Goal: Task Accomplishment & Management: Use online tool/utility

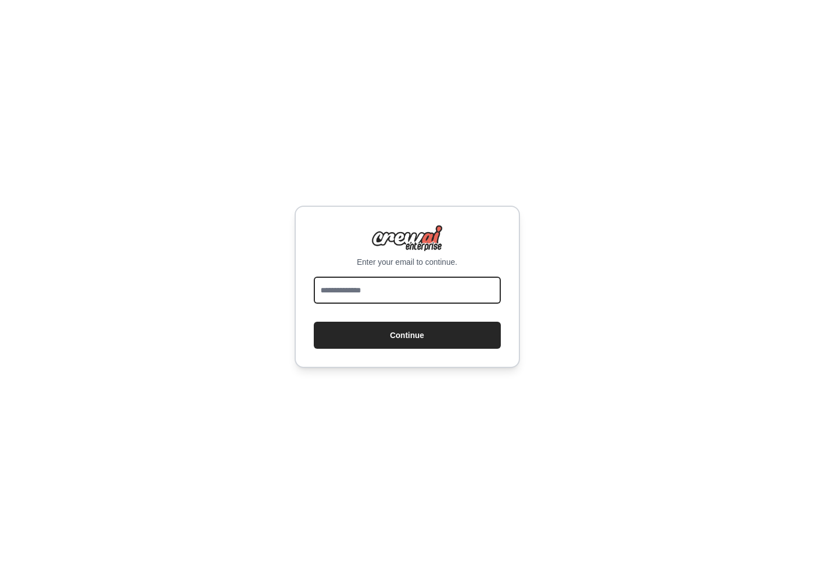
click at [425, 289] on input "email" at bounding box center [407, 289] width 187 height 27
type input "**********"
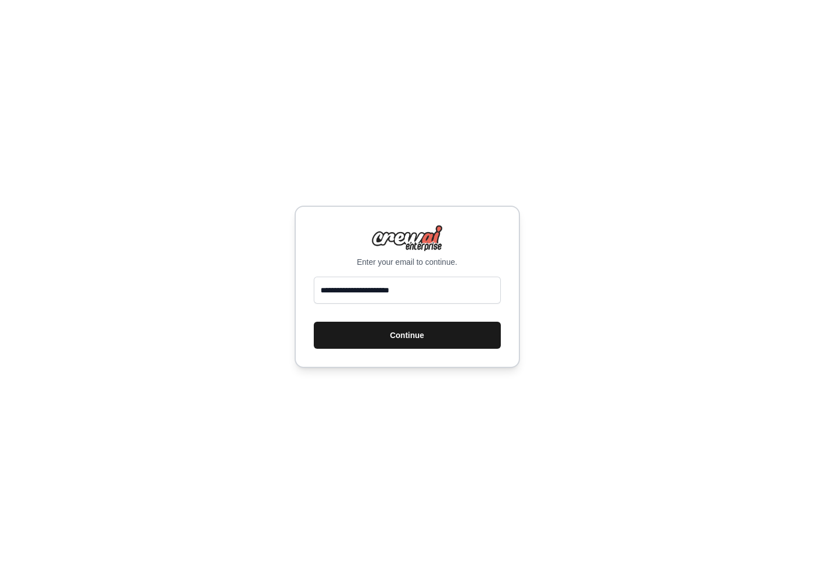
click at [439, 339] on button "Continue" at bounding box center [407, 335] width 187 height 27
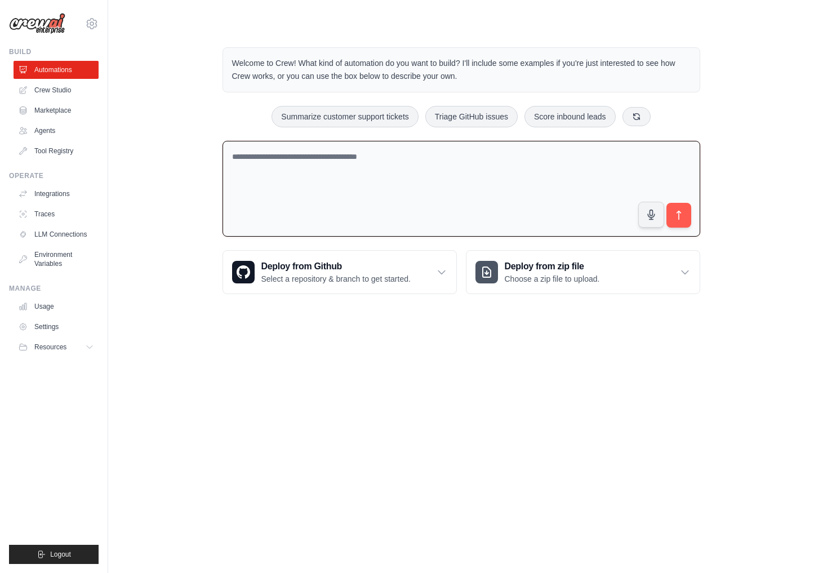
click at [387, 196] on textarea at bounding box center [461, 189] width 478 height 96
click at [372, 171] on textarea at bounding box center [461, 189] width 478 height 96
type textarea "**********"
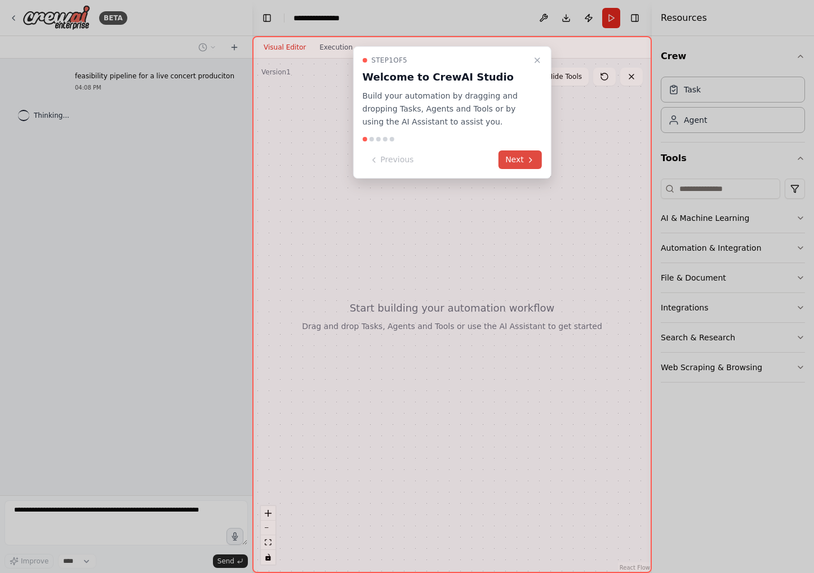
click at [519, 163] on button "Next" at bounding box center [519, 159] width 43 height 19
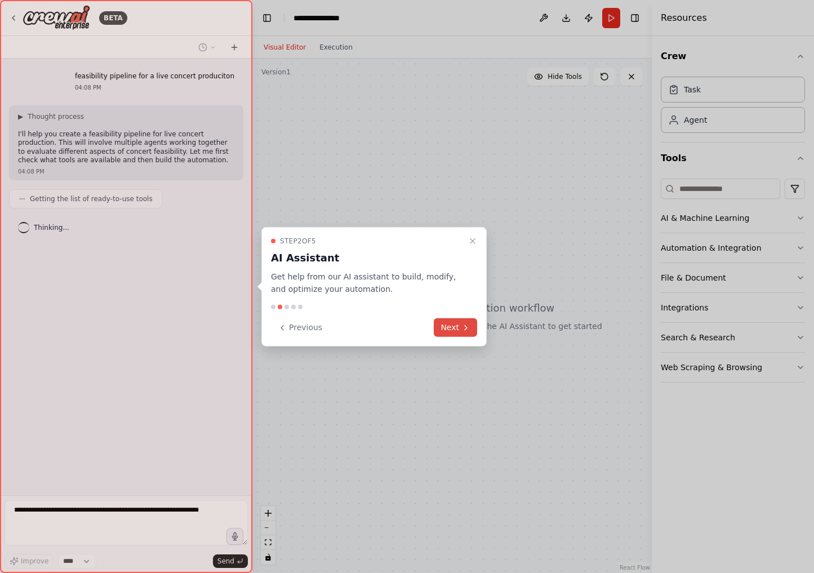
click at [460, 327] on button "Next" at bounding box center [455, 327] width 43 height 19
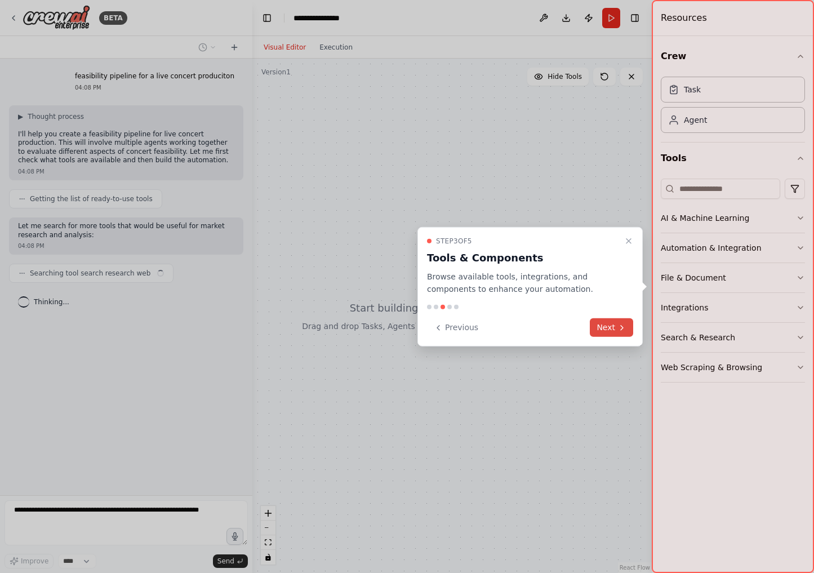
click at [609, 327] on button "Next" at bounding box center [611, 327] width 43 height 19
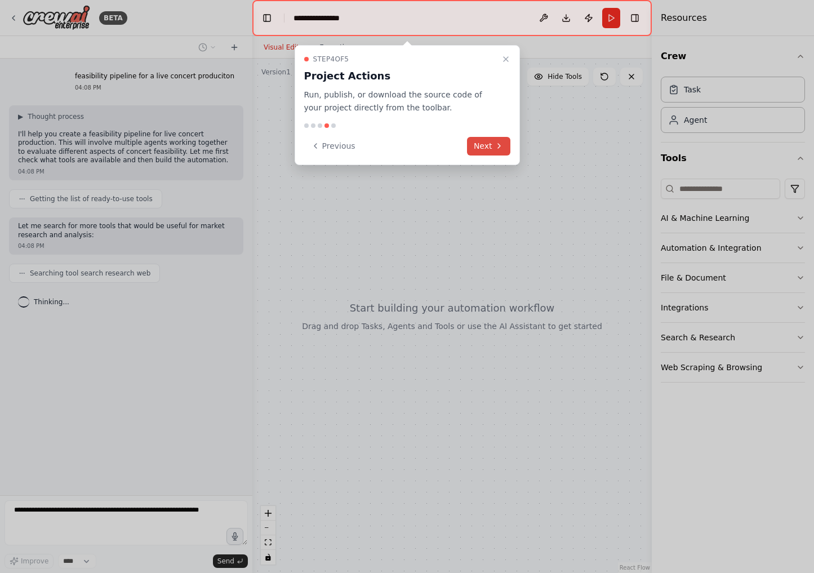
click at [492, 146] on button "Next" at bounding box center [488, 146] width 43 height 19
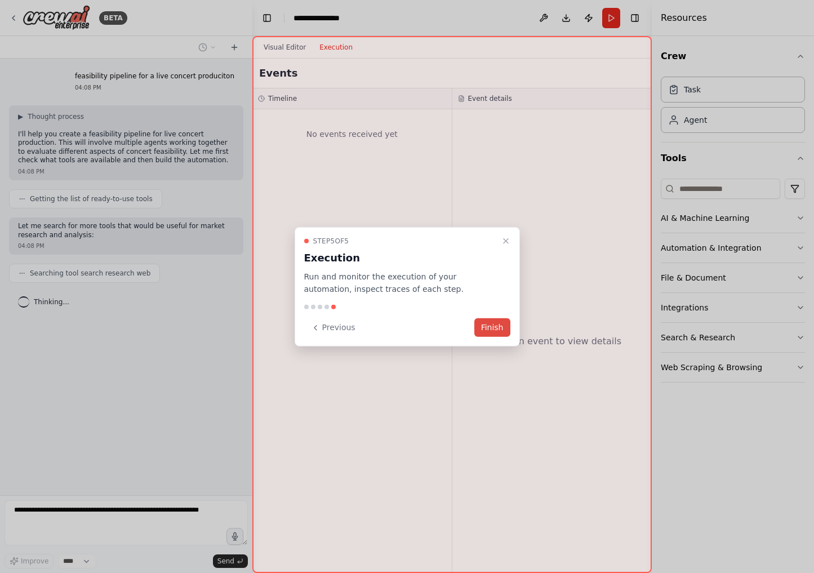
click at [502, 328] on button "Finish" at bounding box center [492, 327] width 36 height 19
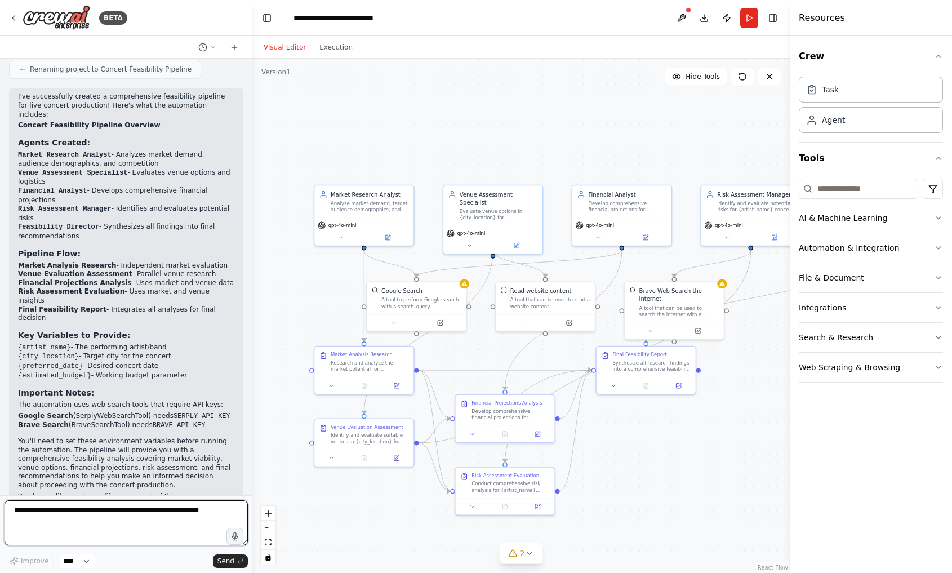
scroll to position [762, 0]
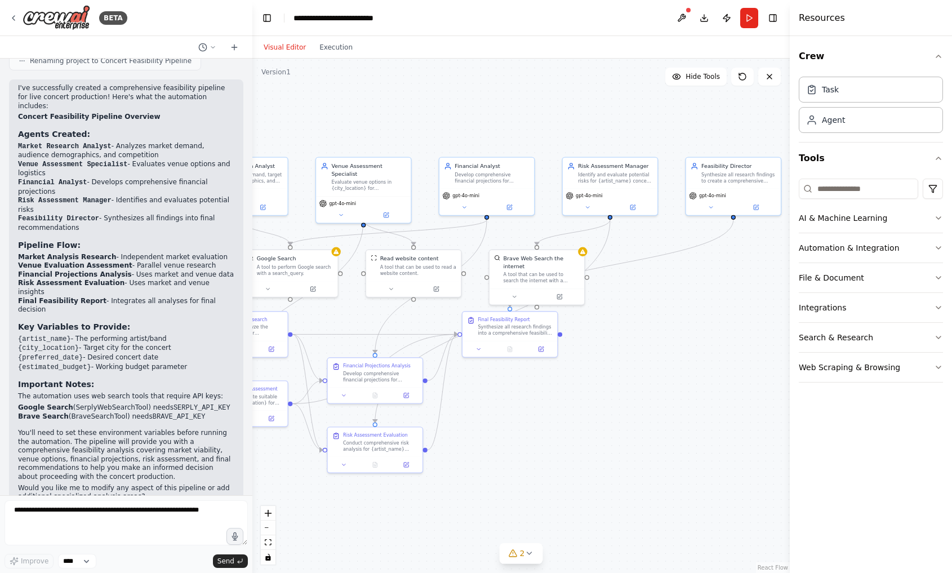
drag, startPoint x: 729, startPoint y: 439, endPoint x: 590, endPoint y: 402, distance: 143.4
click at [590, 401] on div ".deletable-edge-delete-btn { width: 20px; height: 20px; border: 0px solid #ffff…" at bounding box center [520, 316] width 537 height 514
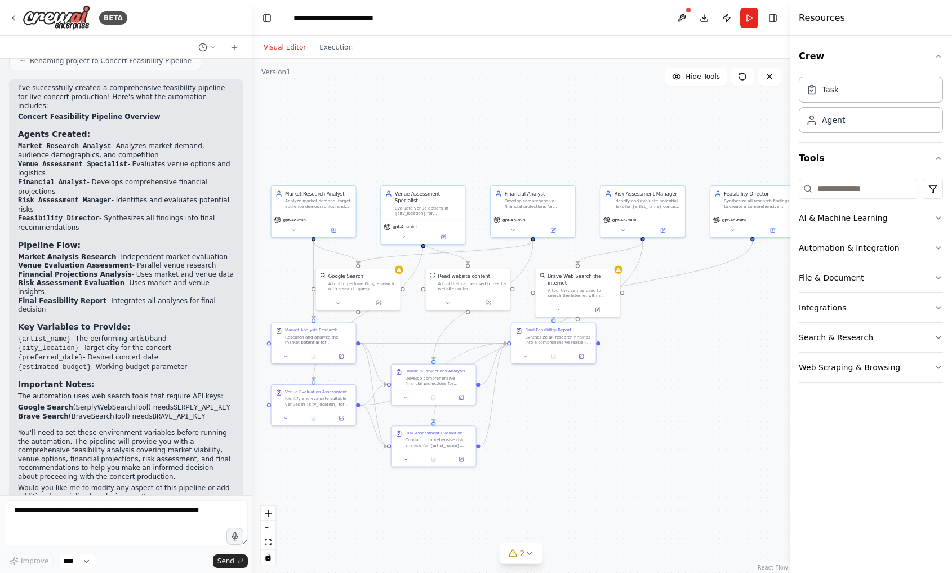
drag, startPoint x: 568, startPoint y: 395, endPoint x: 603, endPoint y: 396, distance: 34.4
click at [603, 396] on div ".deletable-edge-delete-btn { width: 20px; height: 20px; border: 0px solid #ffff…" at bounding box center [520, 316] width 537 height 514
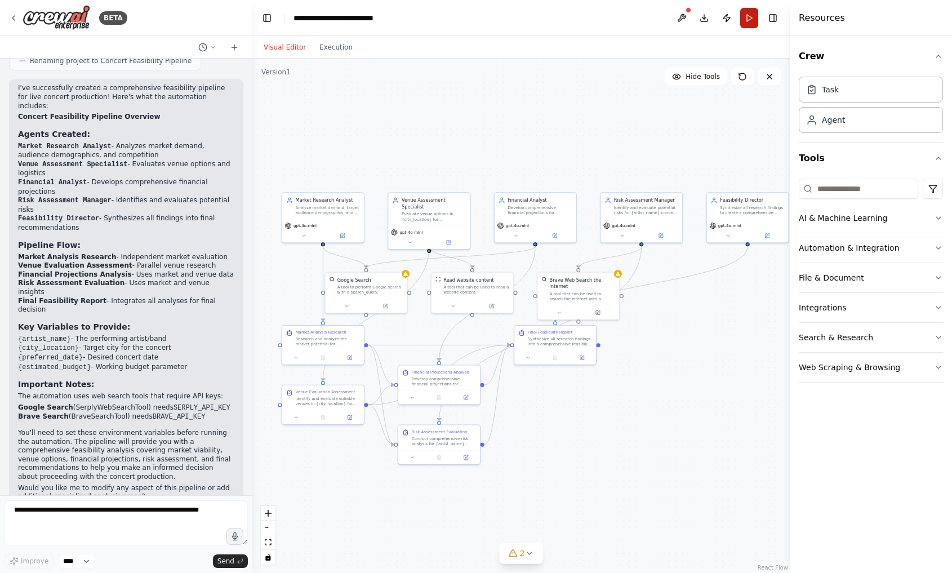
click at [748, 21] on button "Run" at bounding box center [749, 18] width 18 height 20
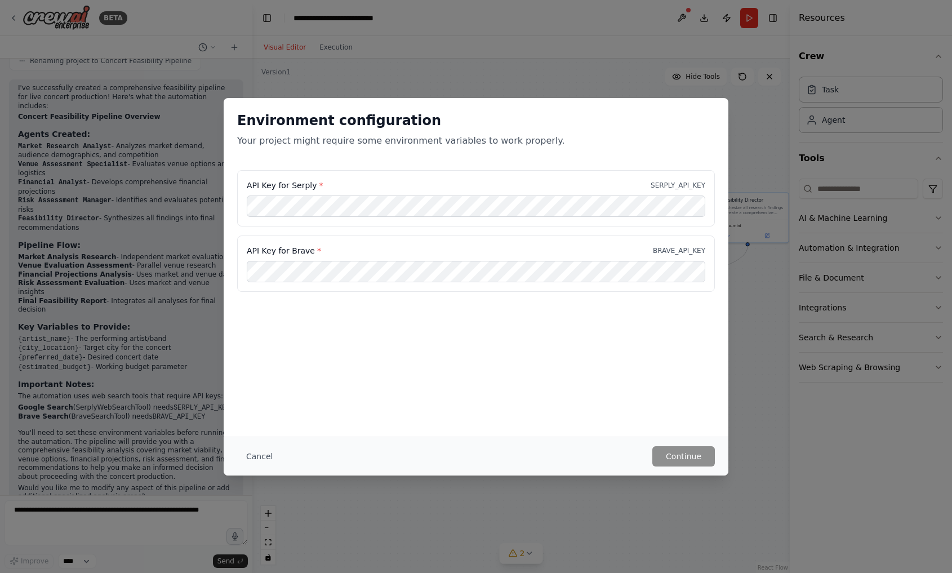
click at [585, 48] on div "Environment configuration Your project might require some environment variables…" at bounding box center [476, 286] width 952 height 573
click at [256, 459] on button "Cancel" at bounding box center [259, 456] width 44 height 20
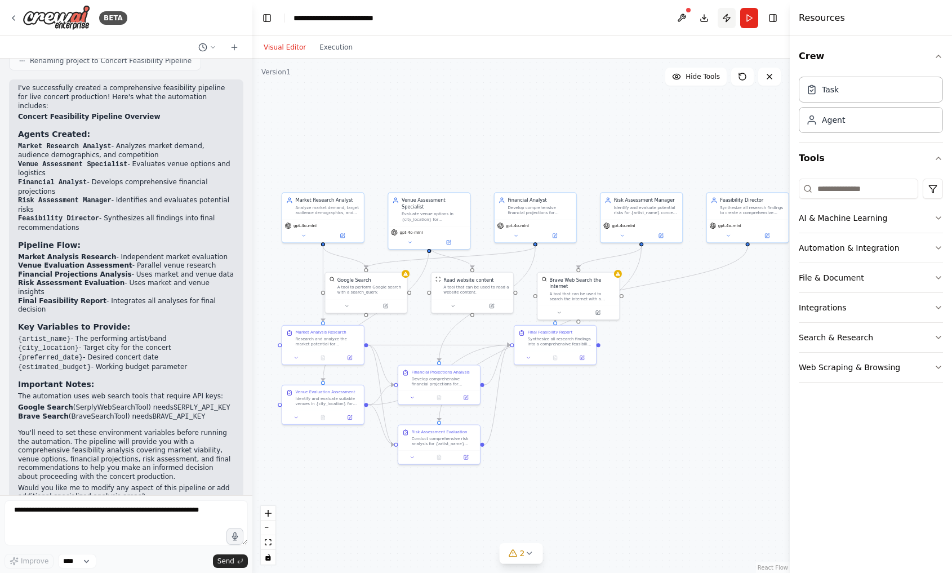
click at [724, 17] on button "Publish" at bounding box center [726, 18] width 18 height 20
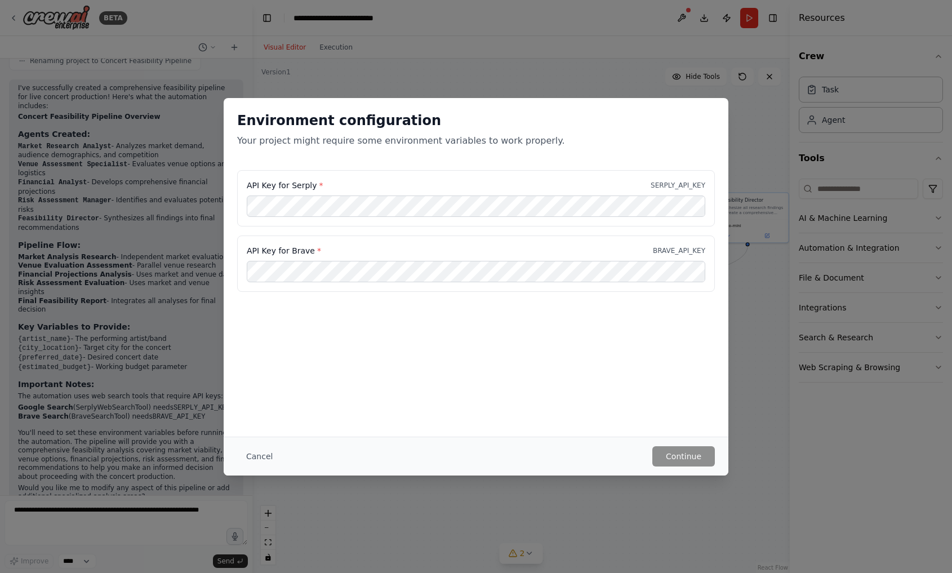
click at [696, 83] on div "Environment configuration Your project might require some environment variables…" at bounding box center [476, 286] width 952 height 573
click at [253, 456] on button "Cancel" at bounding box center [259, 456] width 44 height 20
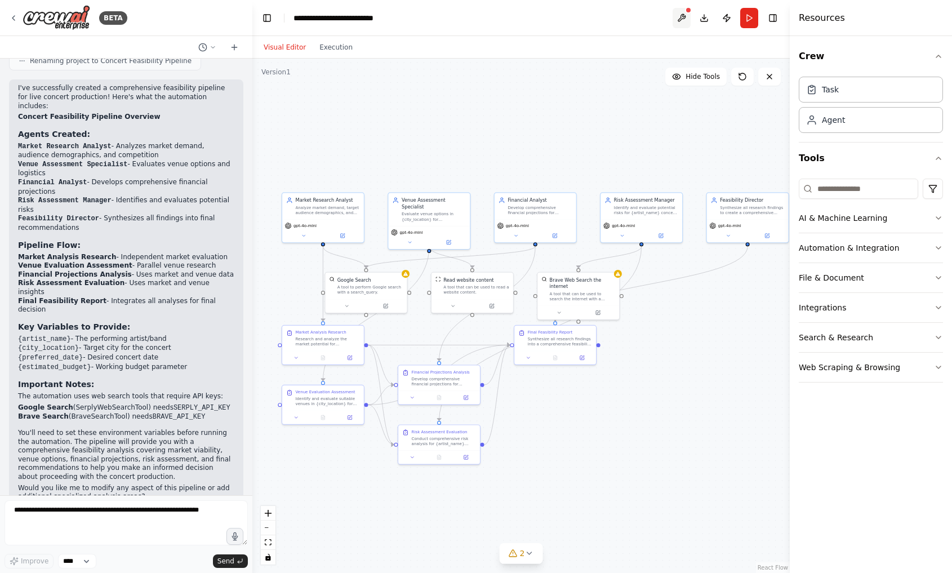
click at [680, 19] on button at bounding box center [681, 18] width 18 height 20
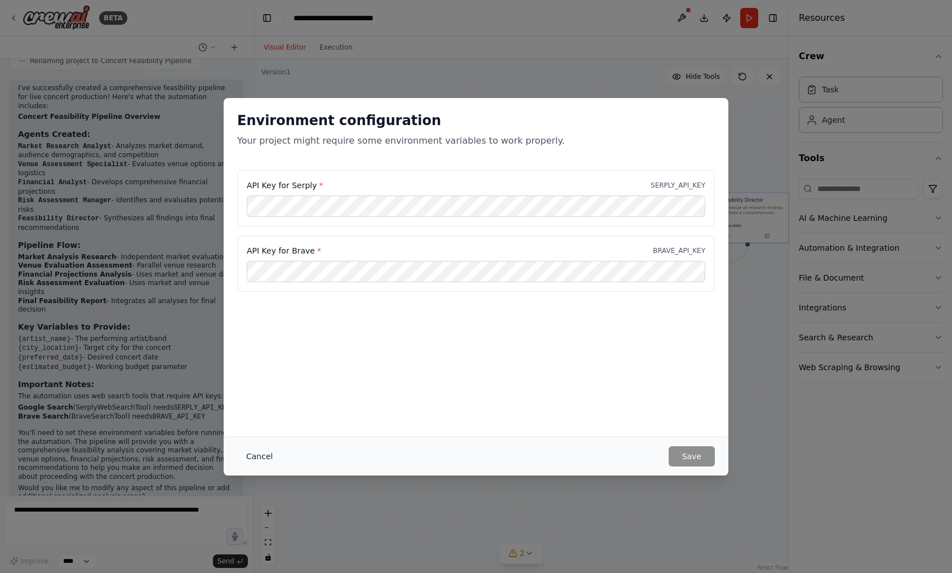
click at [255, 460] on button "Cancel" at bounding box center [259, 456] width 44 height 20
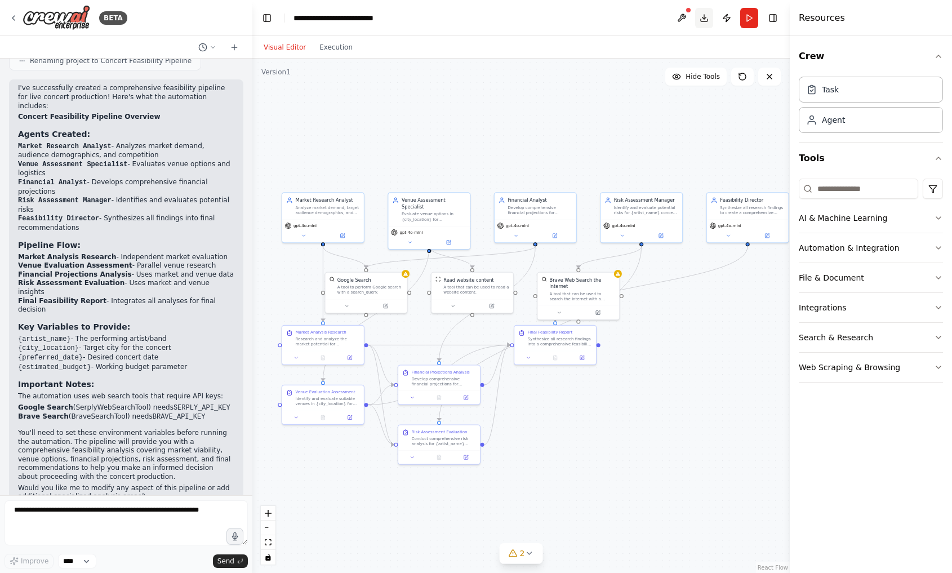
click at [700, 18] on button "Download" at bounding box center [704, 18] width 18 height 20
click at [707, 19] on button "Download" at bounding box center [704, 18] width 18 height 20
click at [329, 47] on button "Execution" at bounding box center [336, 48] width 47 height 14
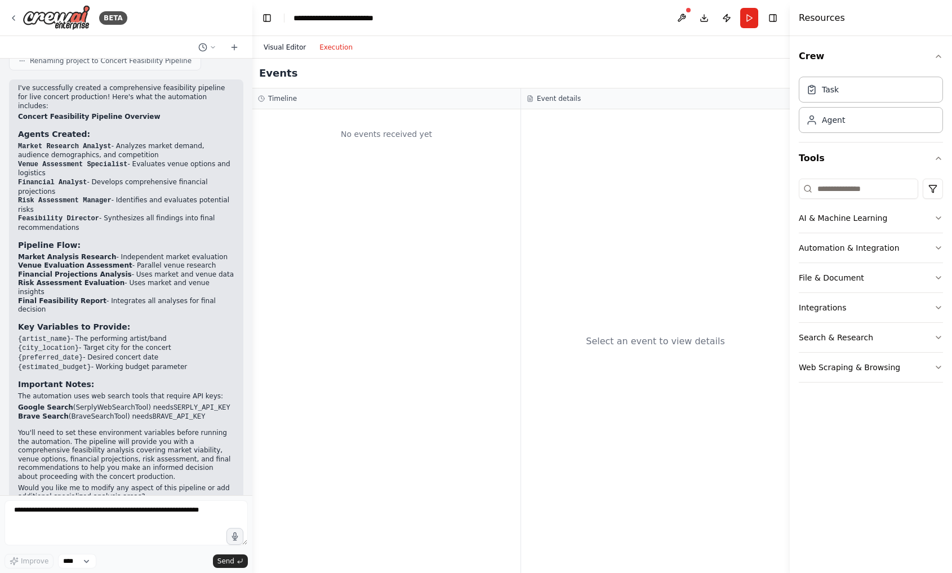
click at [292, 46] on button "Visual Editor" at bounding box center [285, 48] width 56 height 14
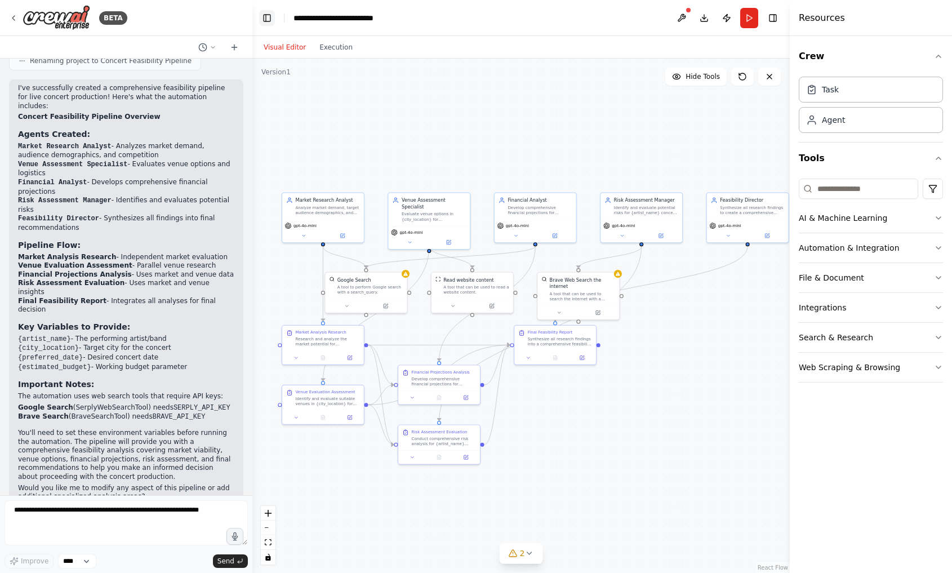
click at [269, 12] on button "Toggle Left Sidebar" at bounding box center [267, 18] width 16 height 16
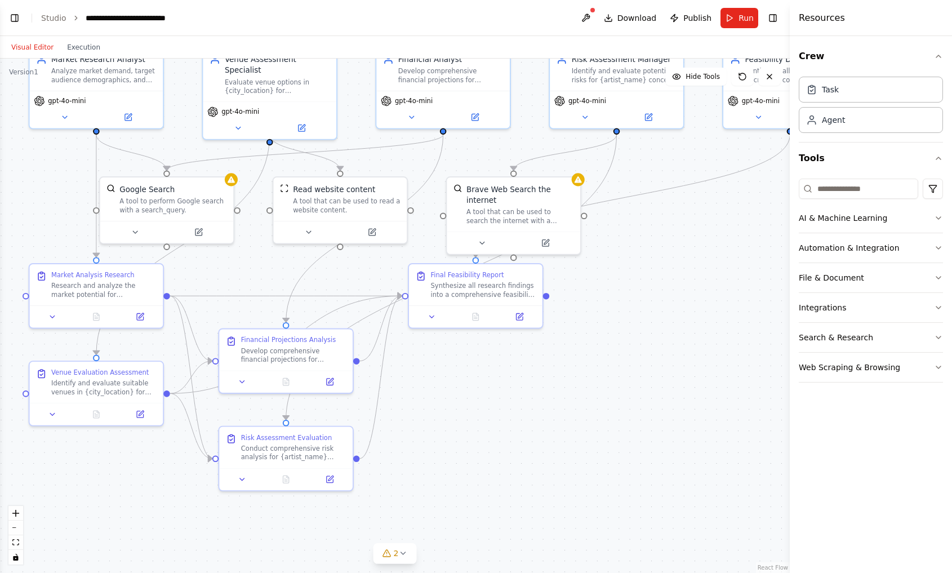
drag, startPoint x: 416, startPoint y: 415, endPoint x: 568, endPoint y: 368, distance: 158.5
click at [568, 368] on div ".deletable-edge-delete-btn { width: 20px; height: 20px; border: 0px solid #ffff…" at bounding box center [394, 316] width 789 height 514
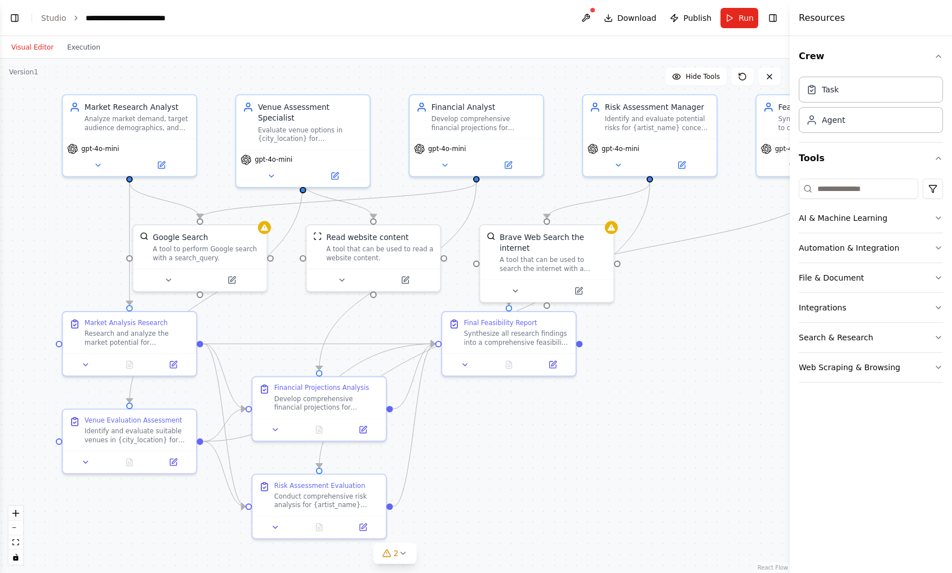
drag, startPoint x: 551, startPoint y: 370, endPoint x: 585, endPoint y: 418, distance: 58.3
click at [585, 418] on div ".deletable-edge-delete-btn { width: 20px; height: 20px; border: 0px solid #ffff…" at bounding box center [394, 316] width 789 height 514
click at [39, 44] on button "Visual Editor" at bounding box center [33, 48] width 56 height 14
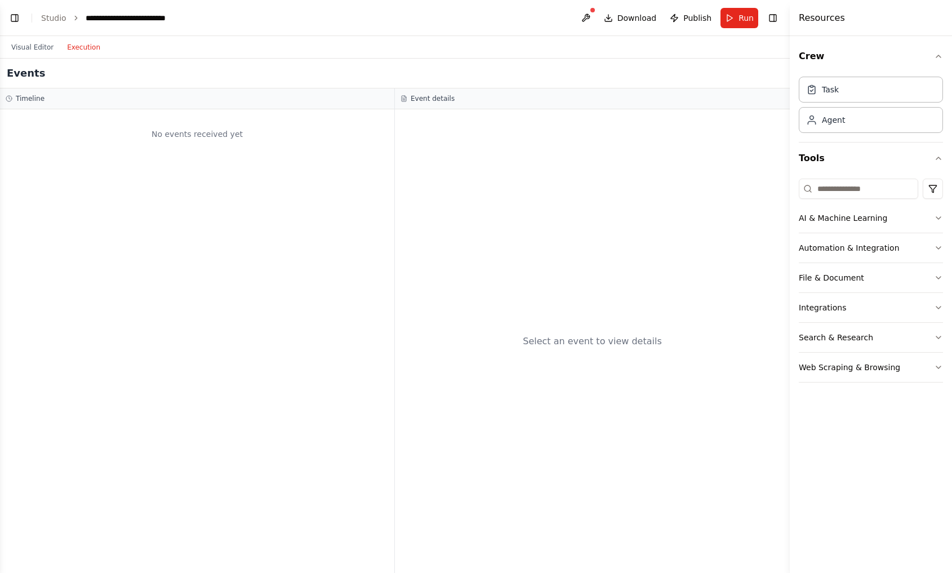
click at [81, 48] on button "Execution" at bounding box center [83, 48] width 47 height 14
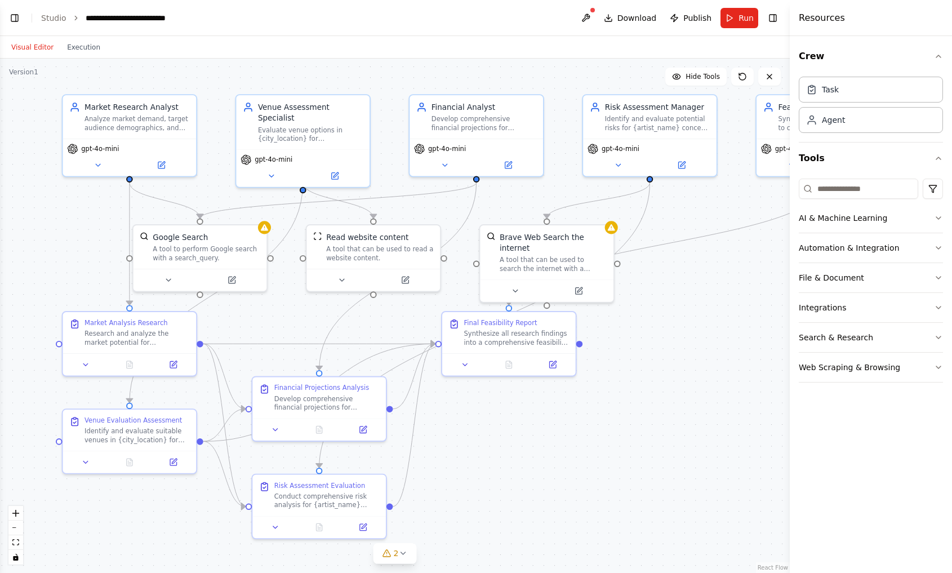
click at [41, 48] on button "Visual Editor" at bounding box center [33, 48] width 56 height 14
click at [55, 18] on link "Studio" at bounding box center [53, 18] width 25 height 9
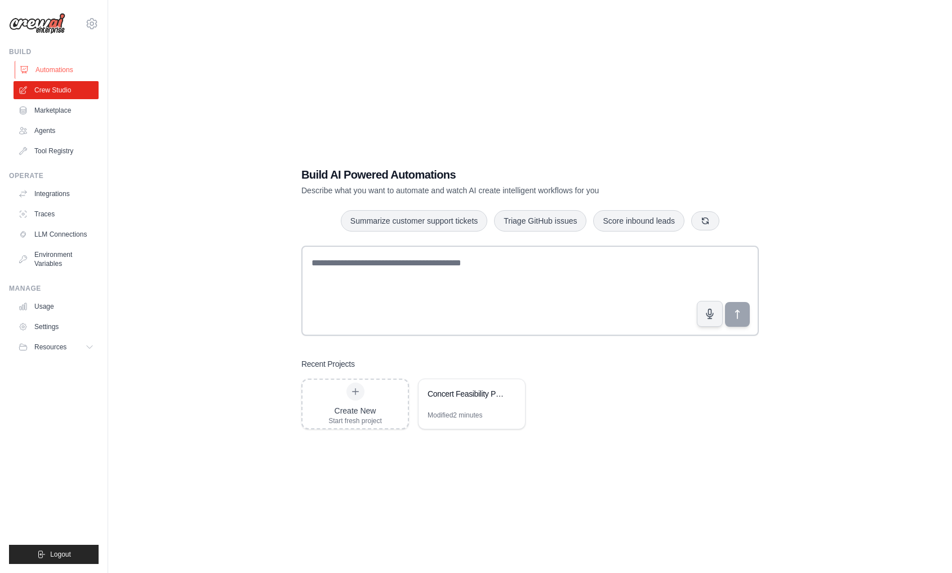
click at [47, 75] on link "Automations" at bounding box center [57, 70] width 85 height 18
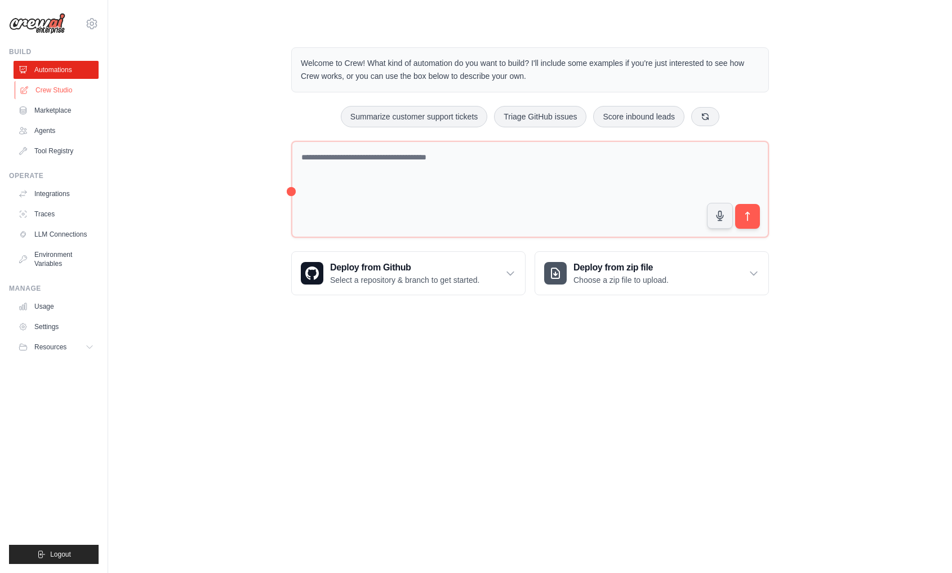
click at [53, 90] on link "Crew Studio" at bounding box center [57, 90] width 85 height 18
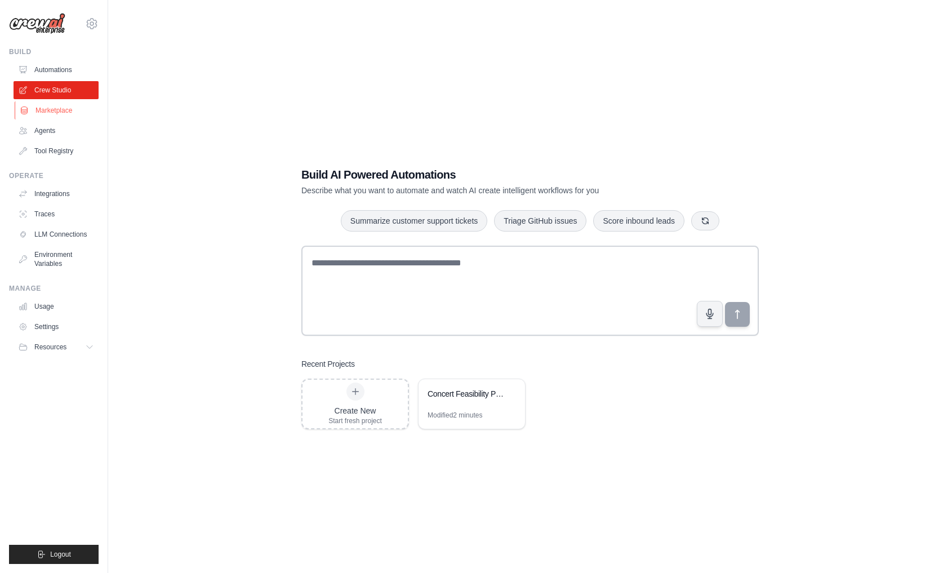
click at [57, 110] on link "Marketplace" at bounding box center [57, 110] width 85 height 18
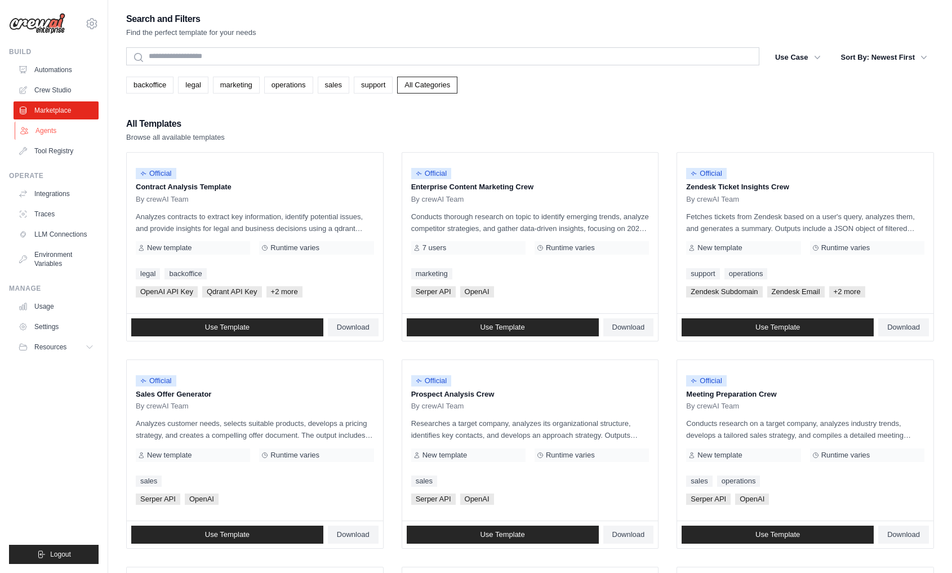
click at [71, 131] on link "Agents" at bounding box center [57, 131] width 85 height 18
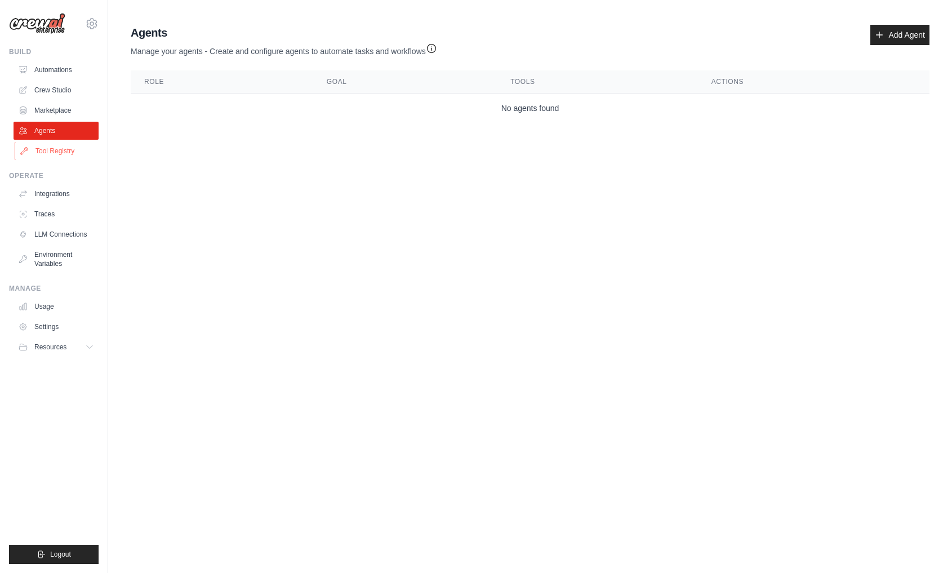
click at [73, 151] on link "Tool Registry" at bounding box center [57, 151] width 85 height 18
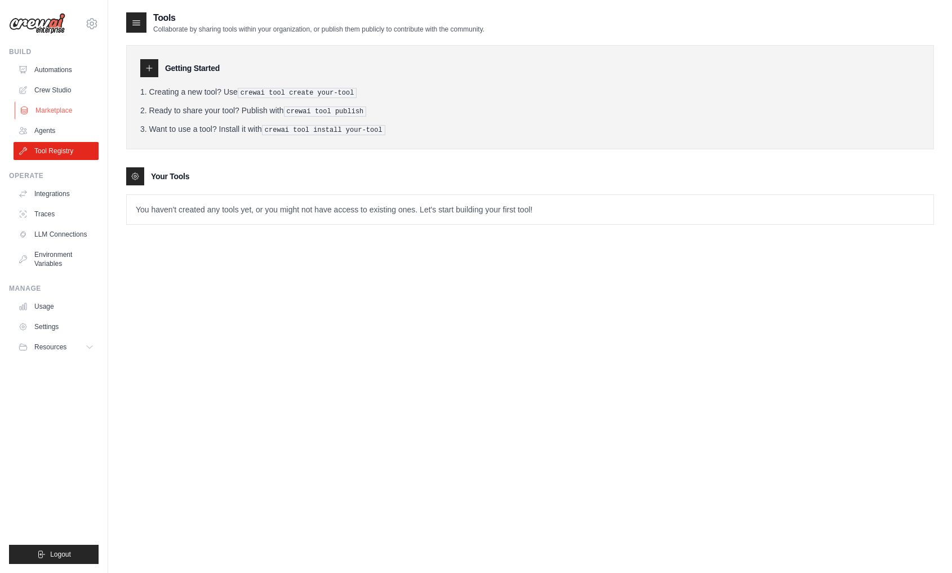
click at [61, 105] on link "Marketplace" at bounding box center [57, 110] width 85 height 18
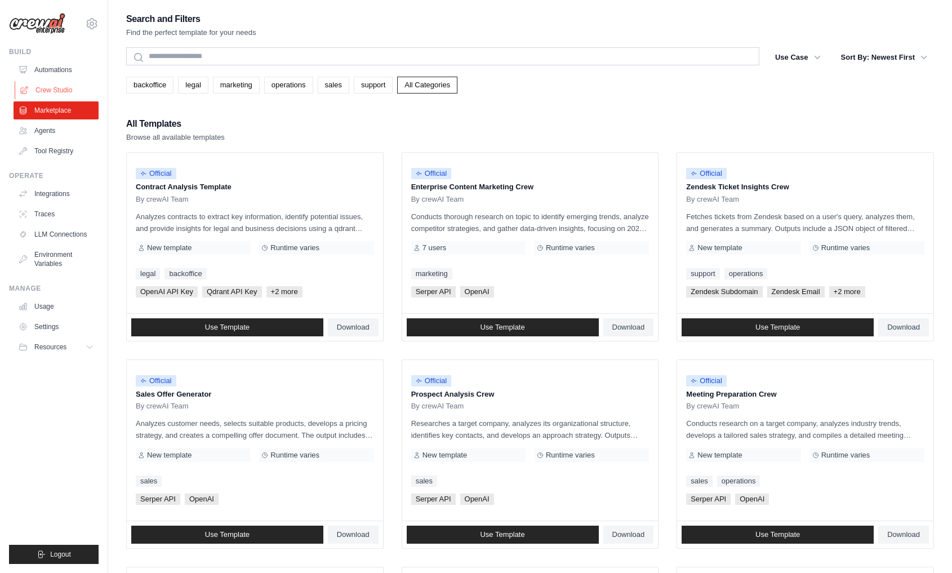
click at [65, 94] on link "Crew Studio" at bounding box center [57, 90] width 85 height 18
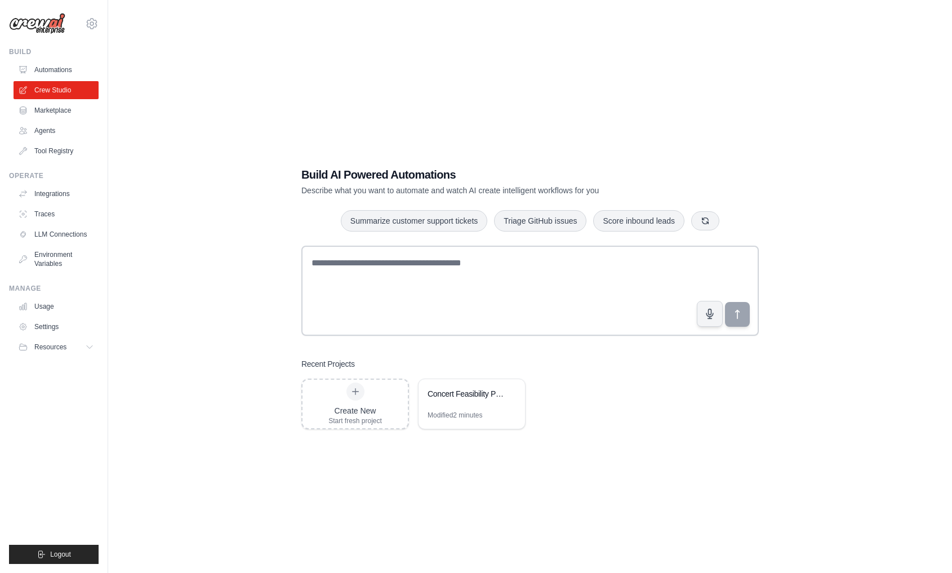
scroll to position [23, 0]
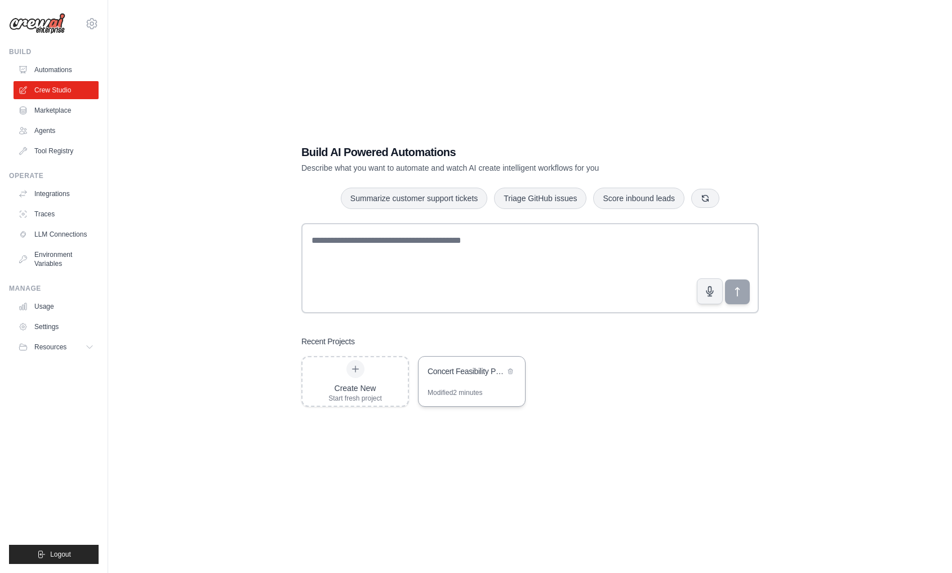
click at [472, 387] on div "Concert Feasibility Pipeline" at bounding box center [471, 372] width 106 height 32
click at [35, 0] on div "[EMAIL_ADDRESS][DOMAIN_NAME] Settings" at bounding box center [54, 18] width 90 height 36
click at [499, 392] on div "Modified 2 minutes" at bounding box center [471, 398] width 106 height 18
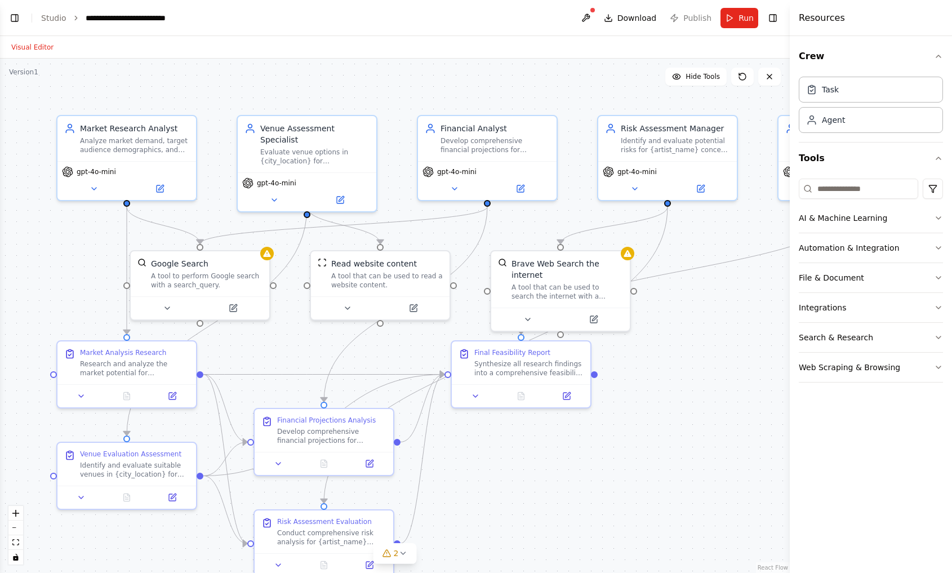
scroll to position [762, 0]
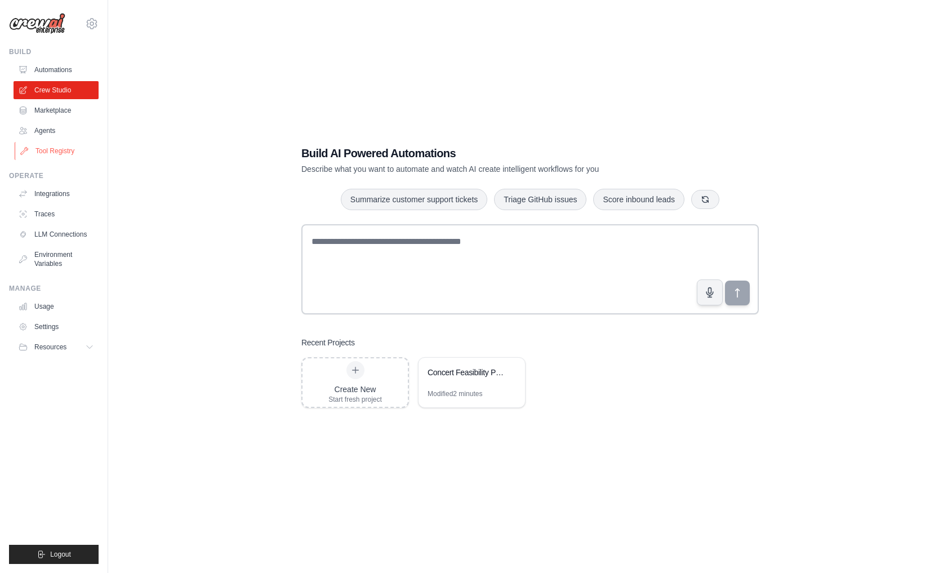
click at [73, 150] on link "Tool Registry" at bounding box center [57, 151] width 85 height 18
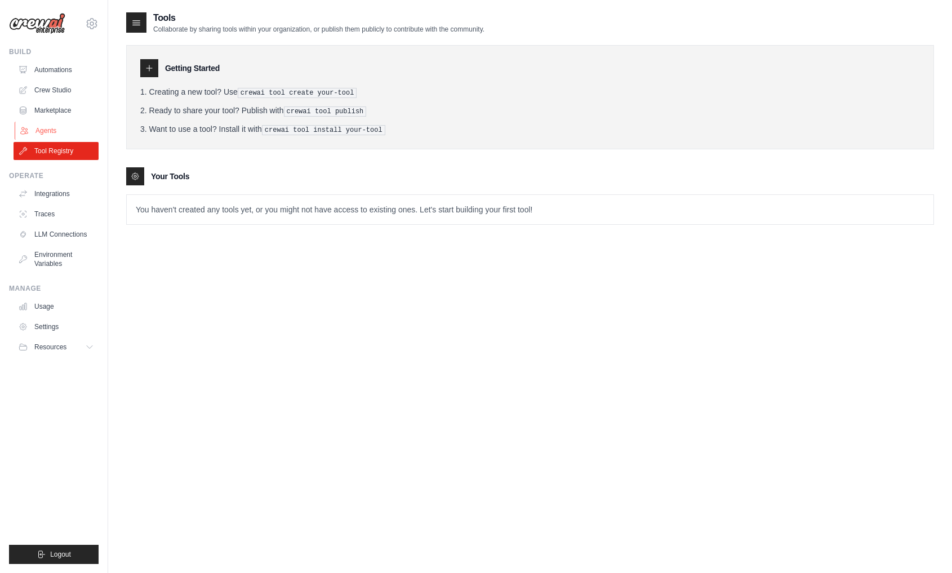
click at [68, 139] on link "Agents" at bounding box center [57, 131] width 85 height 18
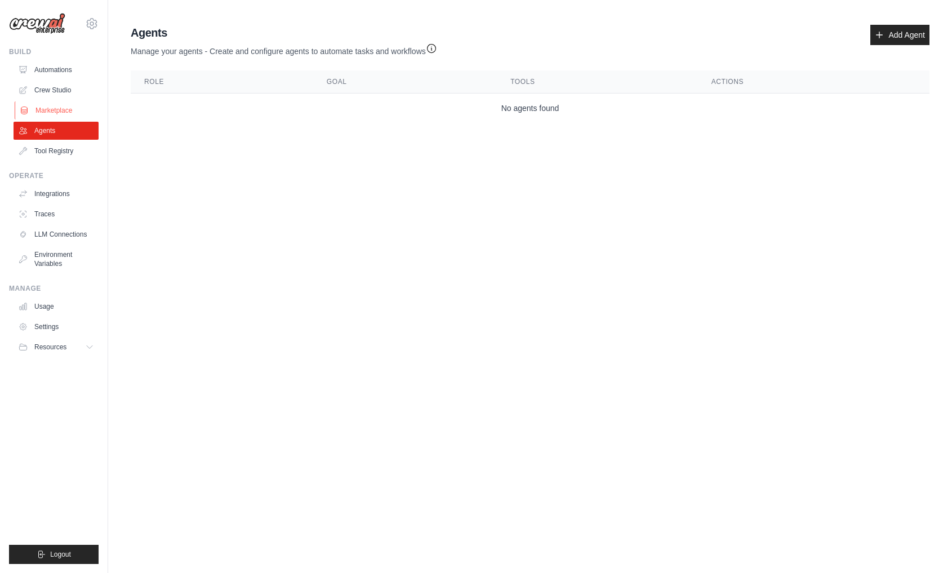
click at [74, 118] on link "Marketplace" at bounding box center [57, 110] width 85 height 18
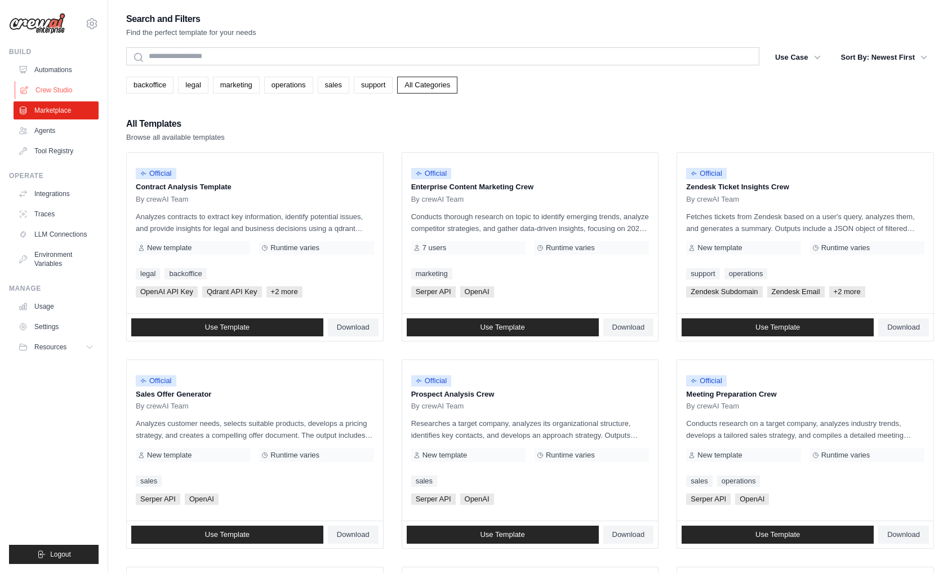
click at [74, 93] on link "Crew Studio" at bounding box center [57, 90] width 85 height 18
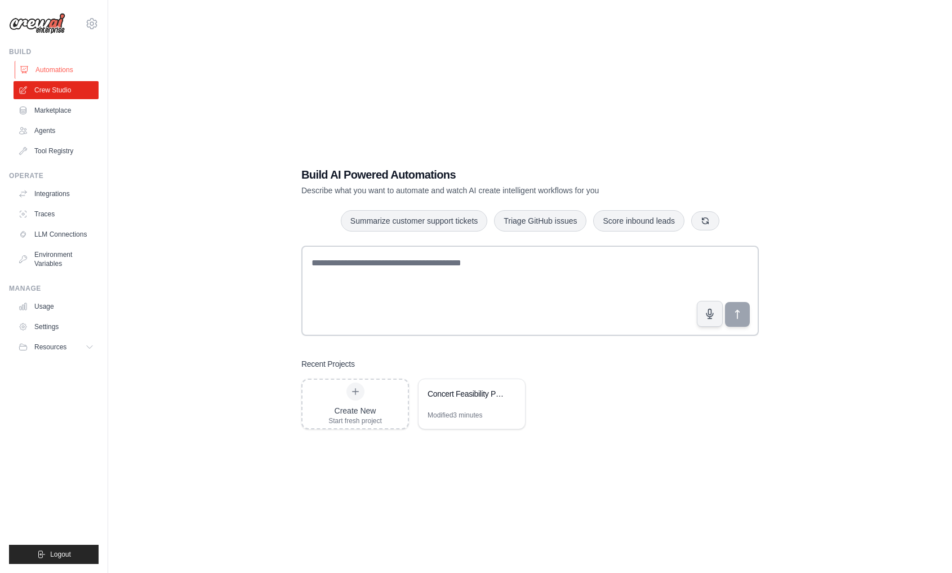
click at [71, 70] on link "Automations" at bounding box center [57, 70] width 85 height 18
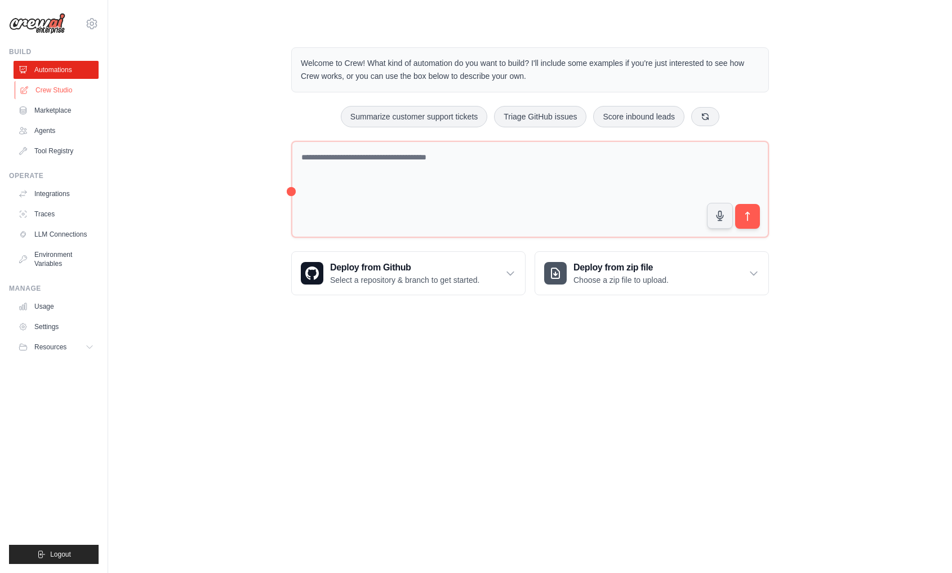
click at [63, 93] on link "Crew Studio" at bounding box center [57, 90] width 85 height 18
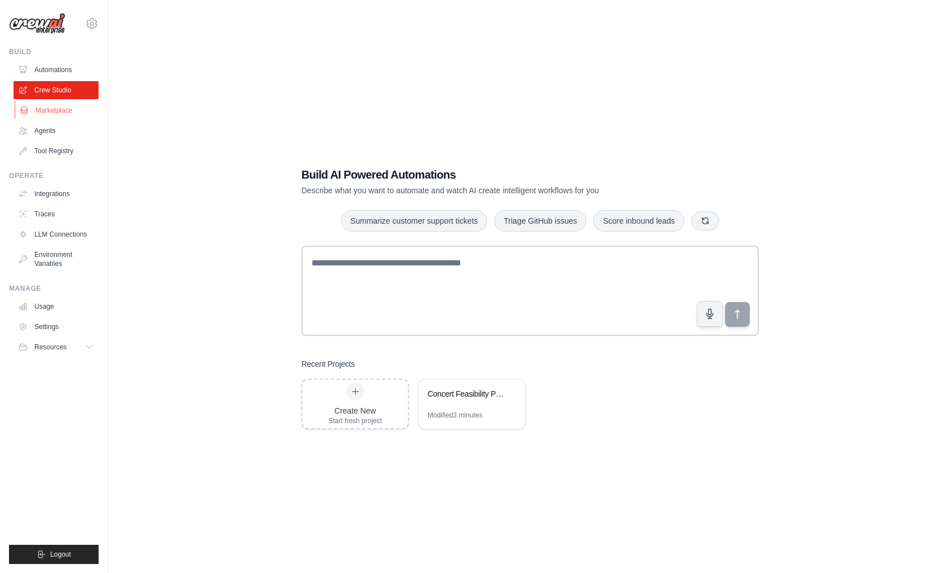
click at [61, 108] on link "Marketplace" at bounding box center [57, 110] width 85 height 18
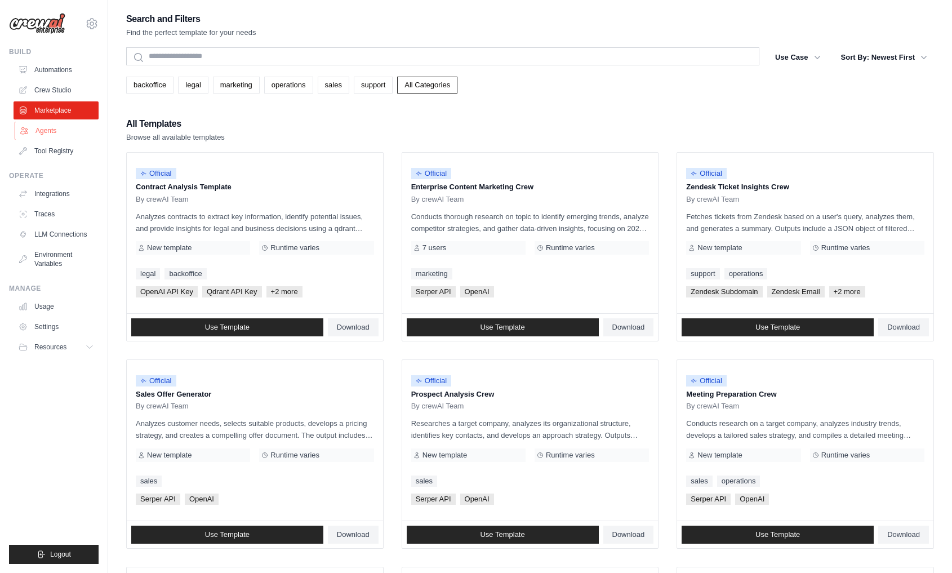
click at [55, 128] on link "Agents" at bounding box center [57, 131] width 85 height 18
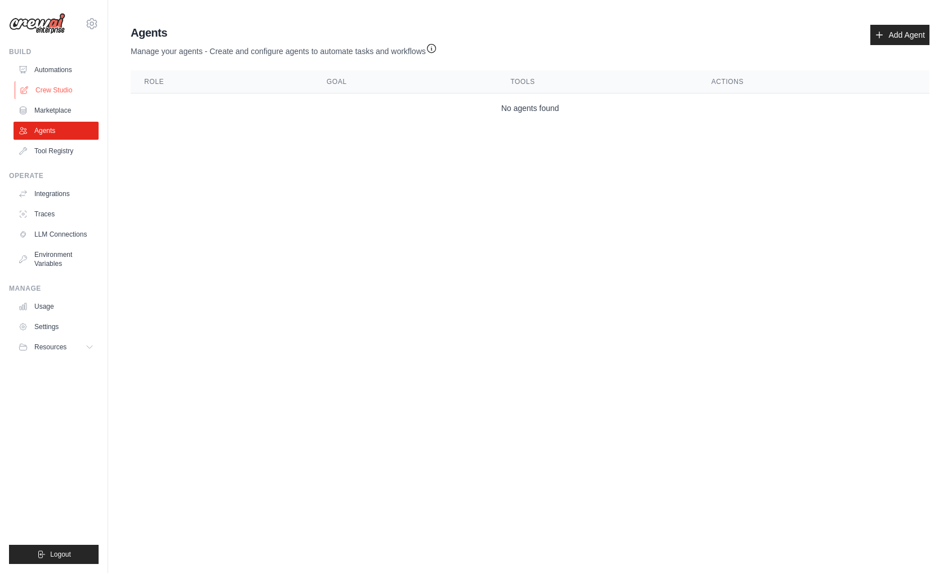
click at [61, 95] on link "Crew Studio" at bounding box center [57, 90] width 85 height 18
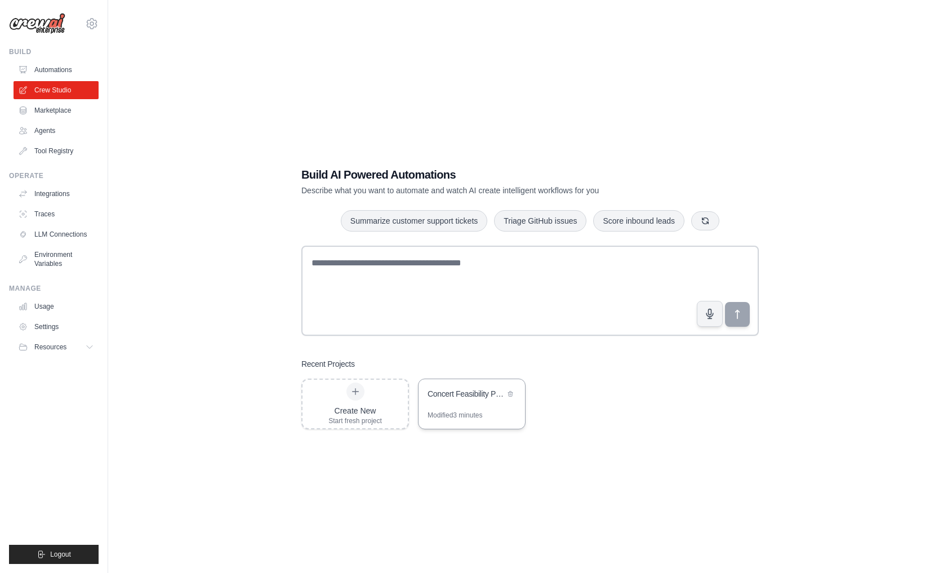
click at [498, 388] on div "Concert Feasibility Pipeline" at bounding box center [465, 393] width 77 height 11
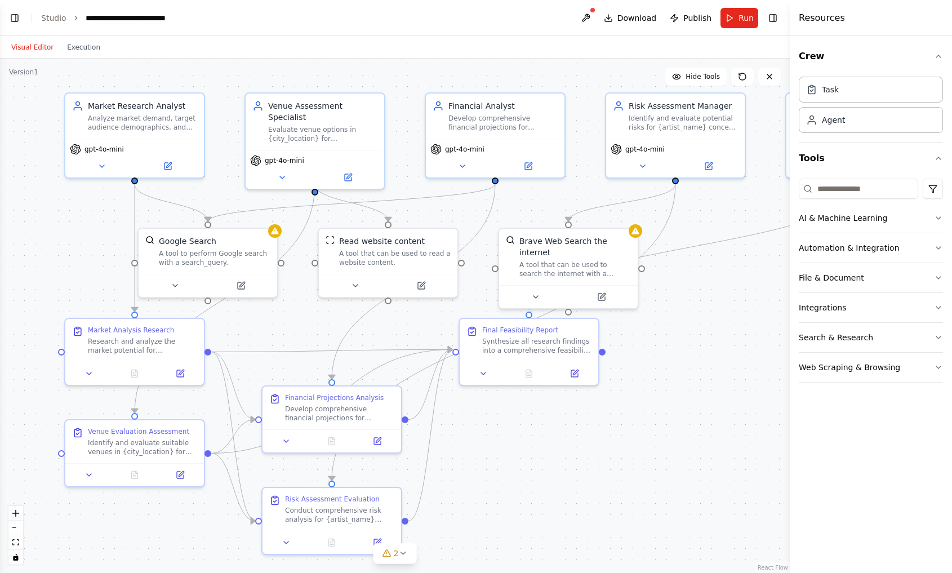
drag, startPoint x: 583, startPoint y: 502, endPoint x: 591, endPoint y: 480, distance: 23.9
click at [591, 480] on div ".deletable-edge-delete-btn { width: 20px; height: 20px; border: 0px solid #ffff…" at bounding box center [394, 316] width 789 height 514
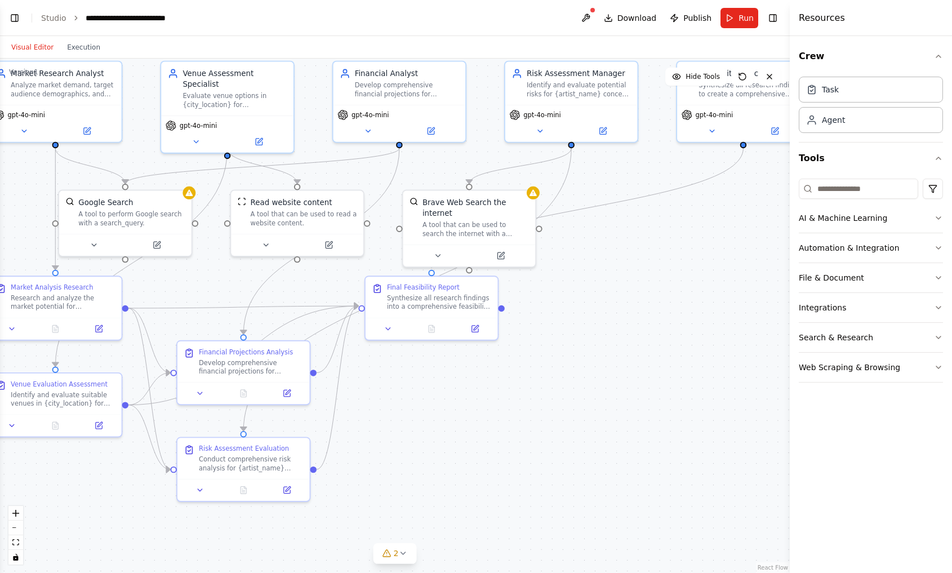
drag, startPoint x: 583, startPoint y: 476, endPoint x: 483, endPoint y: 428, distance: 111.3
click at [483, 427] on div ".deletable-edge-delete-btn { width: 20px; height: 20px; border: 0px solid #ffff…" at bounding box center [394, 316] width 789 height 514
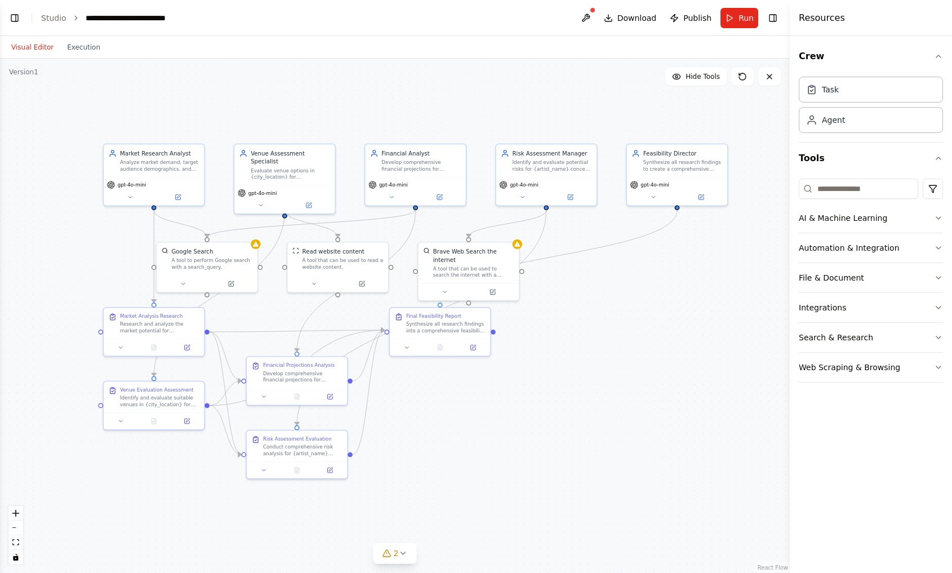
drag, startPoint x: 483, startPoint y: 428, endPoint x: 479, endPoint y: 423, distance: 6.1
click at [479, 423] on div ".deletable-edge-delete-btn { width: 20px; height: 20px; border: 0px solid #ffff…" at bounding box center [394, 316] width 789 height 514
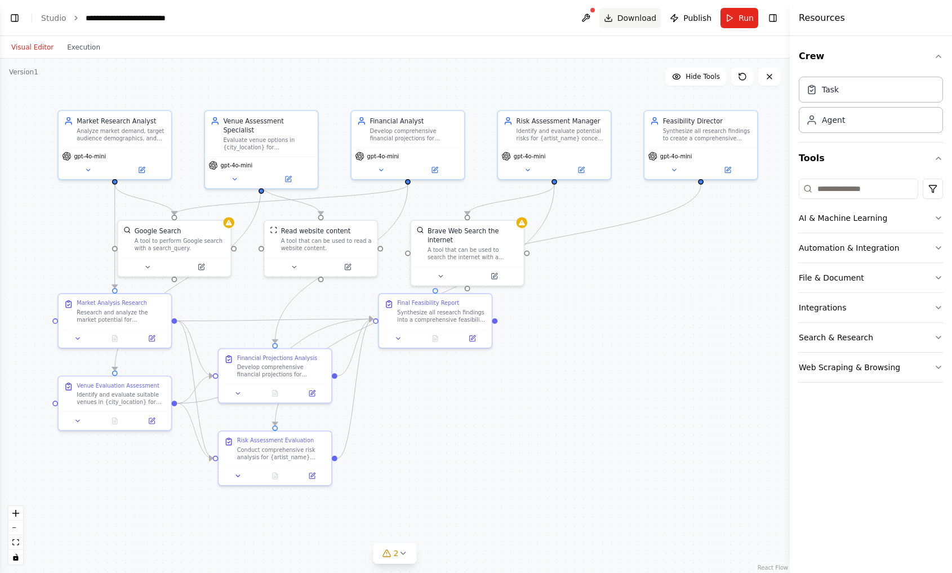
click at [640, 14] on span "Download" at bounding box center [636, 17] width 39 height 11
